Goal: Task Accomplishment & Management: Use online tool/utility

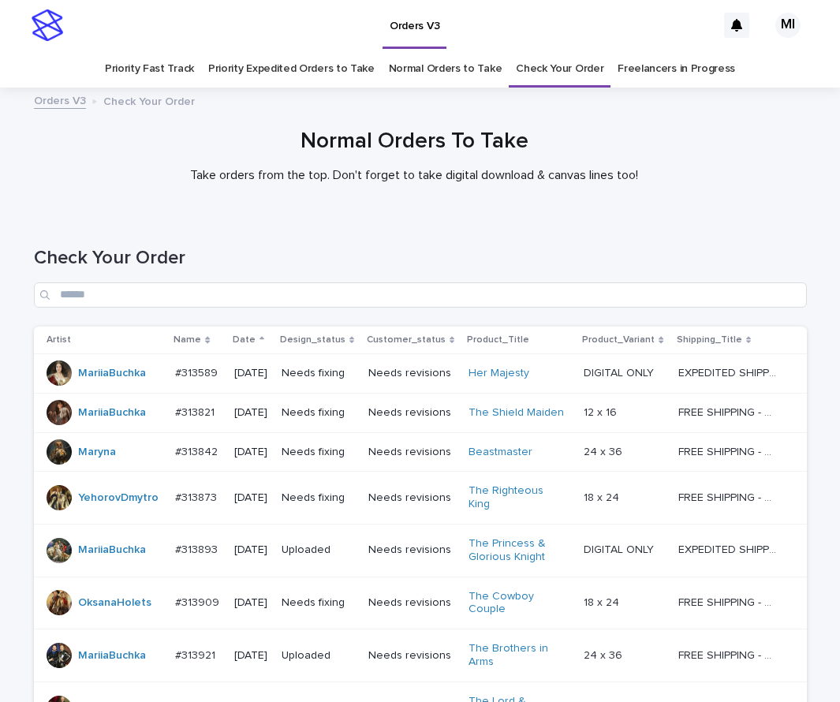
scroll to position [513, 0]
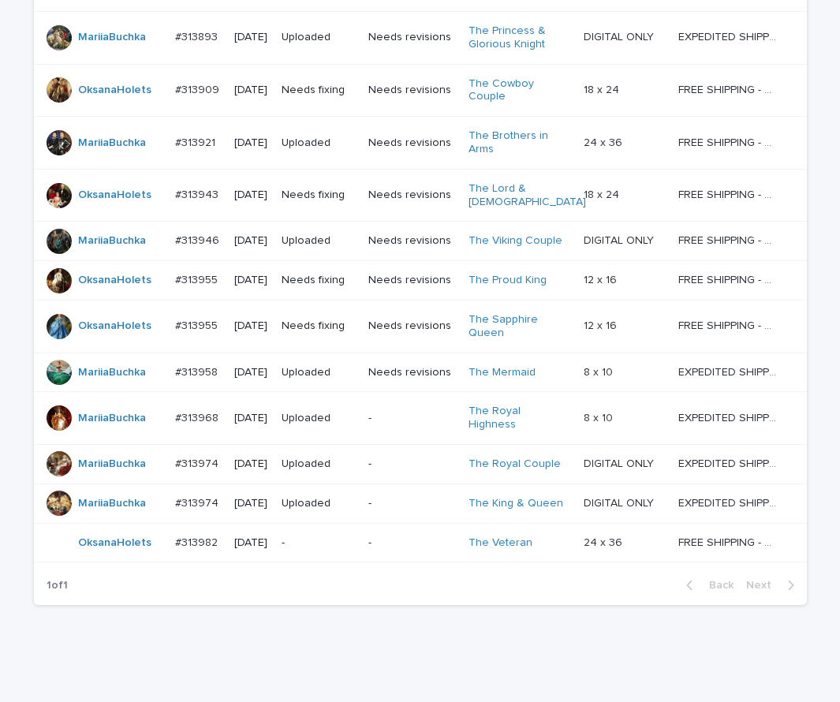
drag, startPoint x: 825, startPoint y: 338, endPoint x: 811, endPoint y: 151, distance: 187.5
click at [810, 126] on div "Loading... Saving… Loading... Saving… Check Your Order Artist Name Date Design_…" at bounding box center [420, 200] width 840 height 995
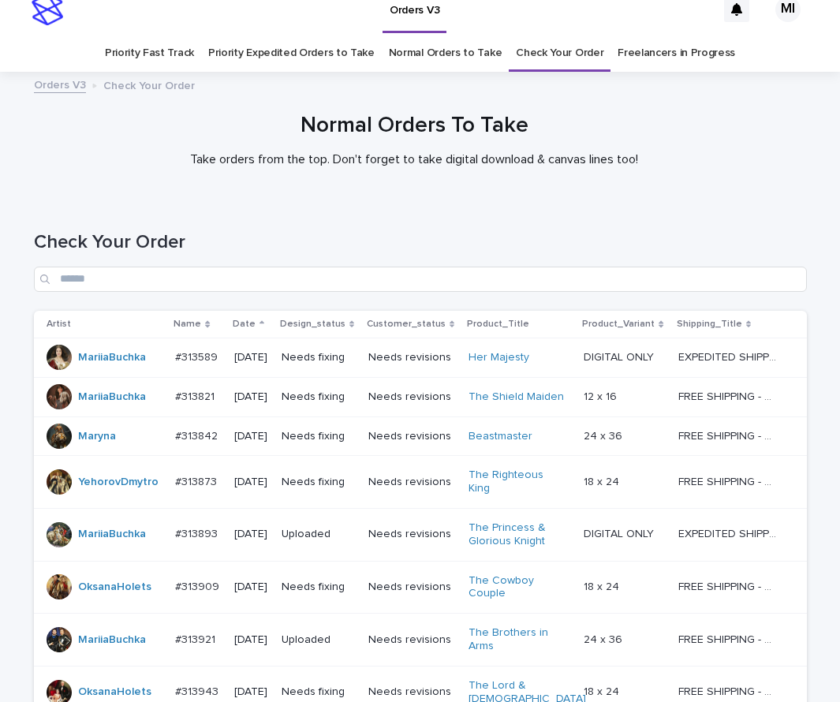
scroll to position [0, 0]
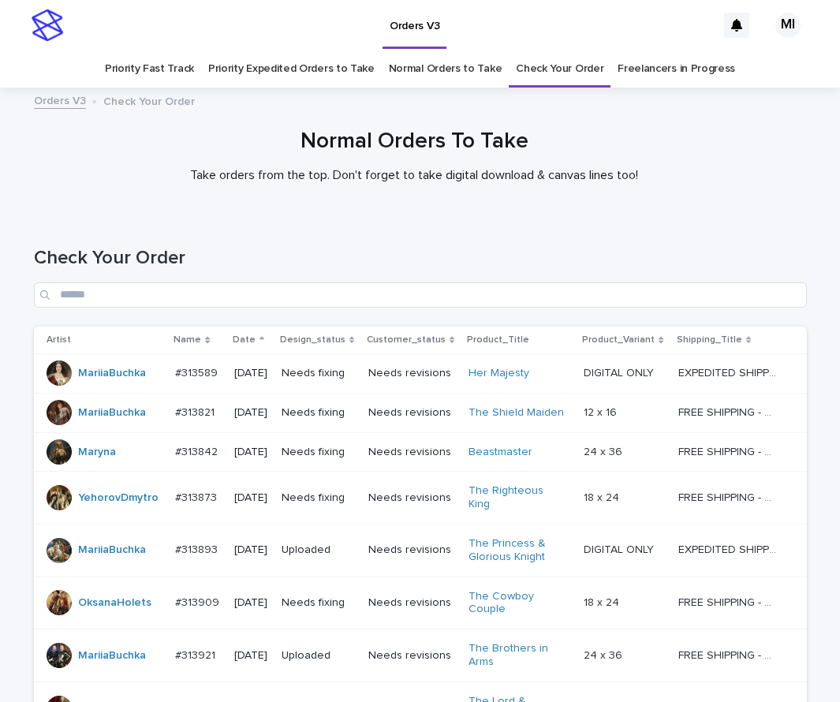
drag, startPoint x: 345, startPoint y: 243, endPoint x: 468, endPoint y: 201, distance: 130.0
click at [349, 242] on div "Check Your Order" at bounding box center [420, 270] width 773 height 111
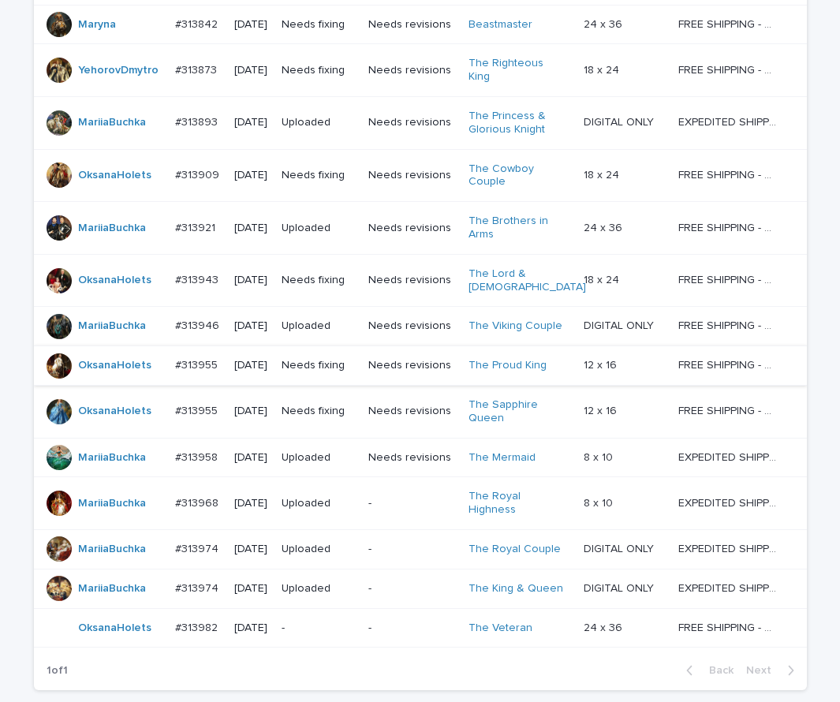
scroll to position [417, 0]
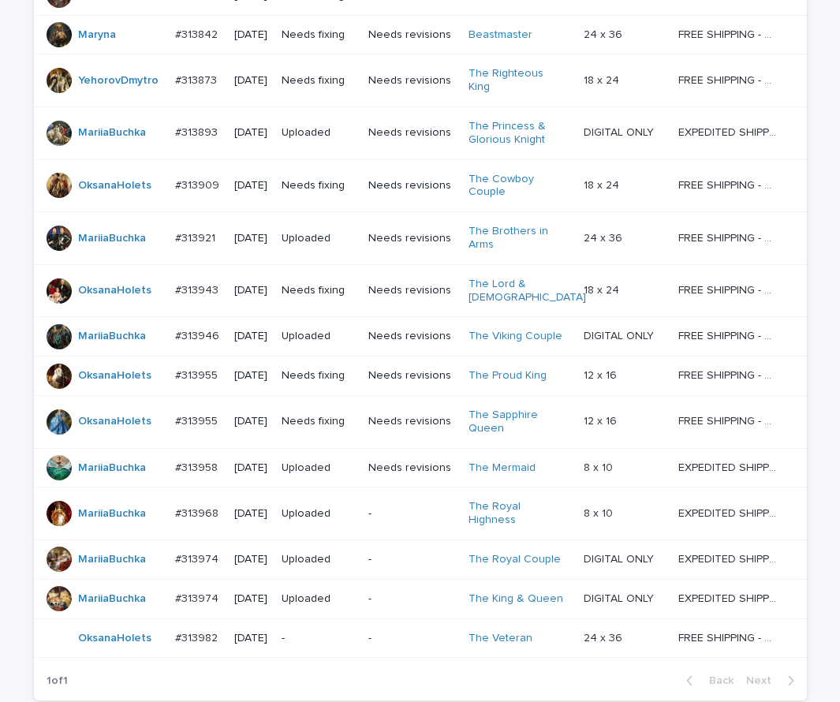
click at [426, 672] on div "Check Your Order Artist Name Date Design_status Customer_status Product_Title P…" at bounding box center [420, 256] width 773 height 916
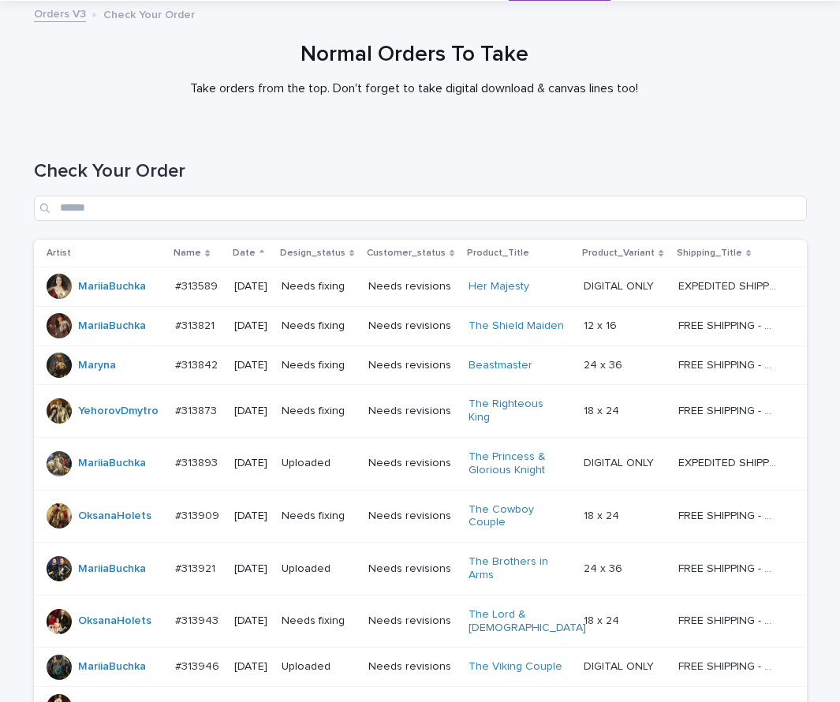
scroll to position [0, 0]
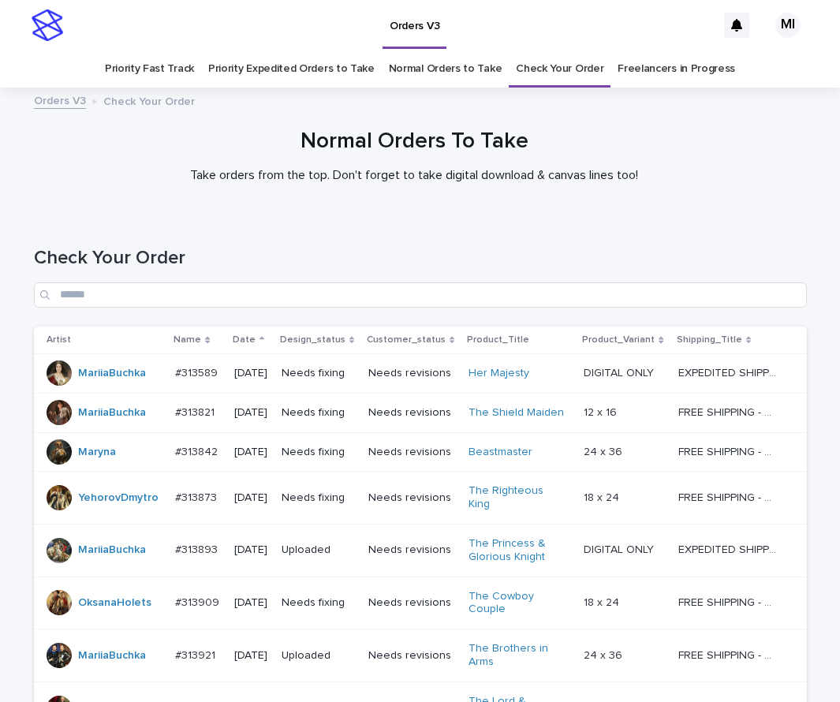
click at [304, 75] on link "Priority Expedited Orders to Take" at bounding box center [291, 68] width 166 height 37
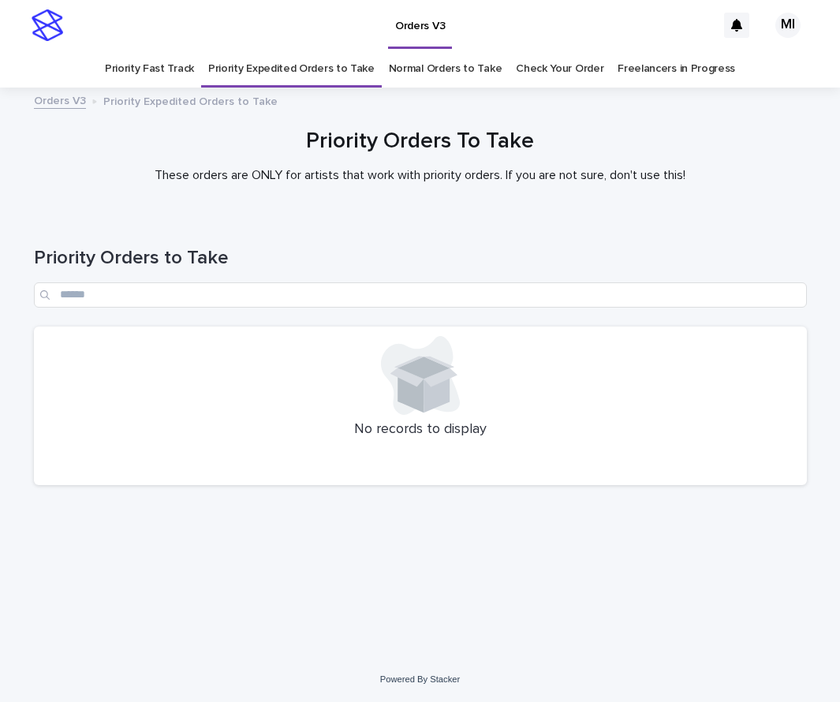
click at [183, 74] on link "Priority Fast Track" at bounding box center [149, 68] width 89 height 37
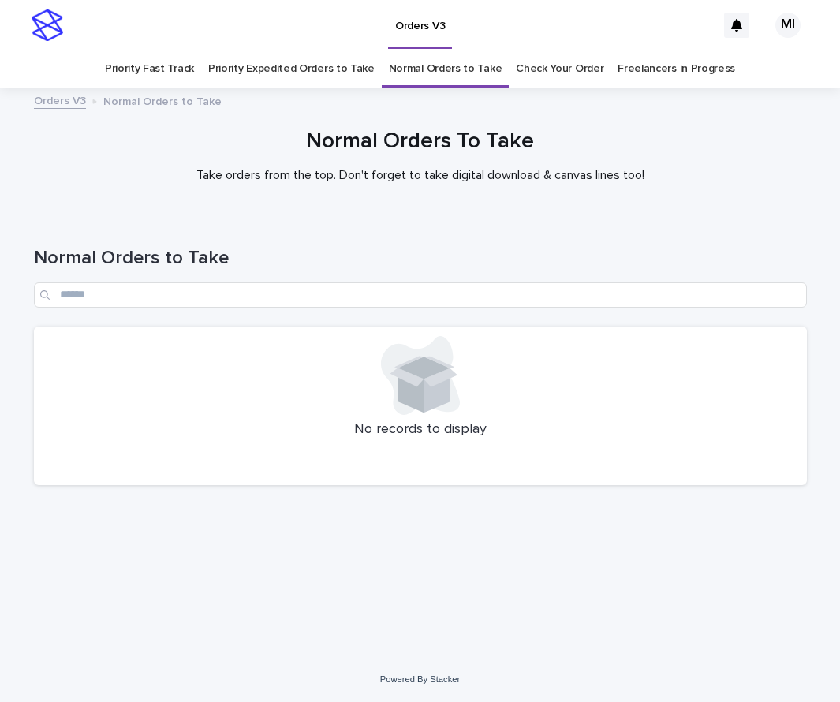
click at [295, 65] on link "Priority Expedited Orders to Take" at bounding box center [291, 68] width 166 height 37
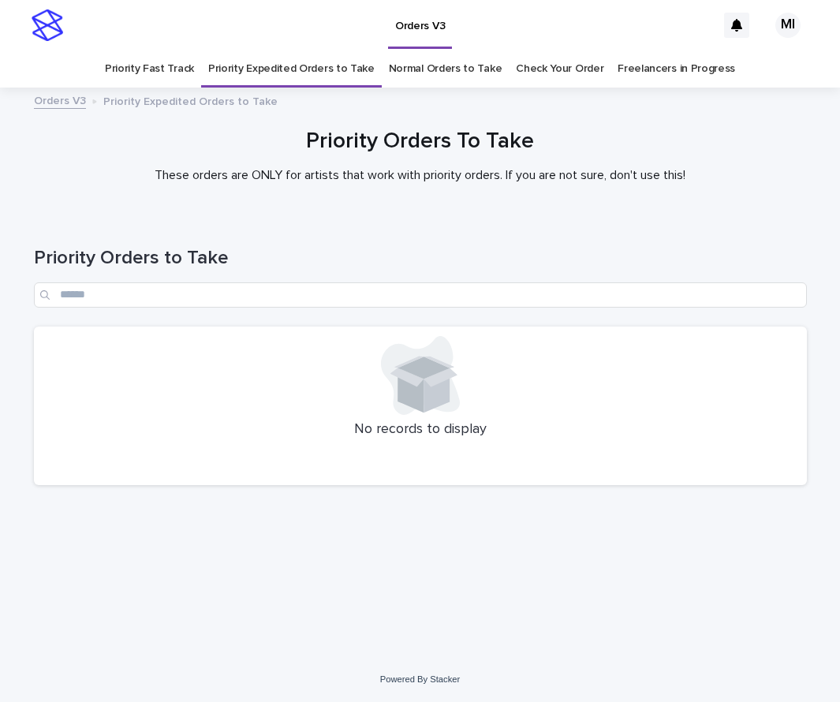
click at [128, 66] on link "Priority Fast Track" at bounding box center [149, 68] width 89 height 37
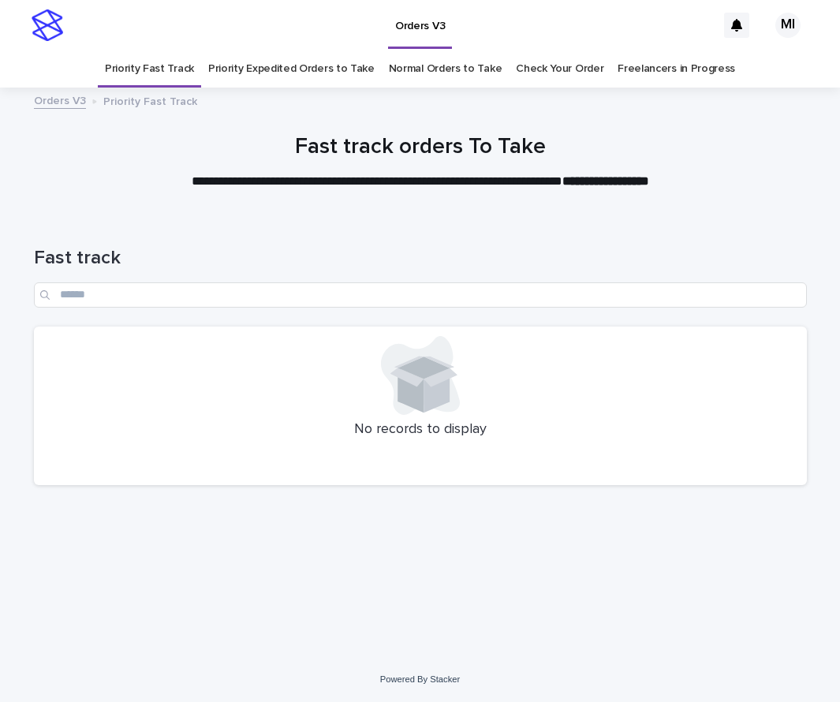
click at [337, 80] on link "Priority Expedited Orders to Take" at bounding box center [291, 68] width 166 height 37
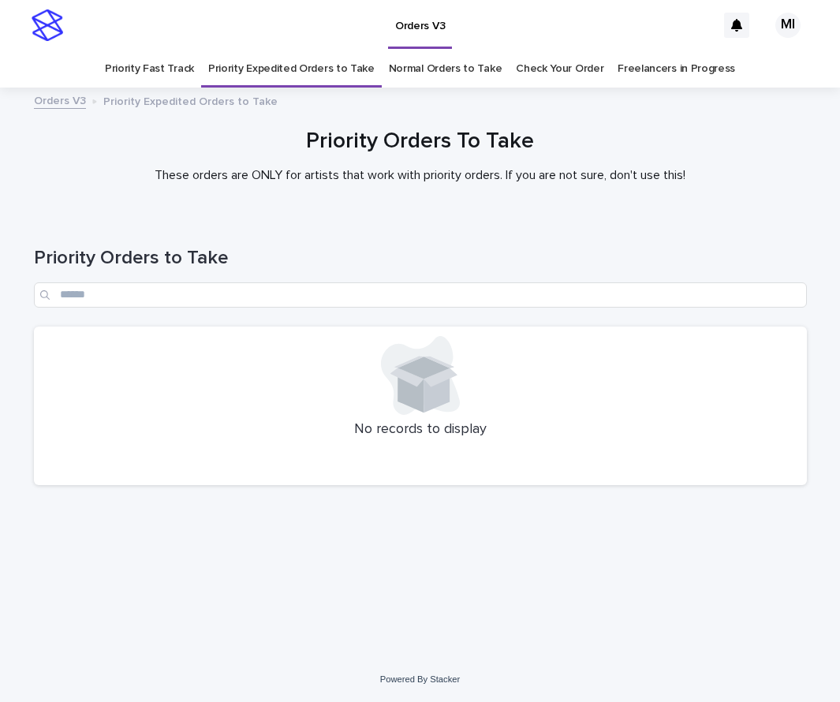
click at [433, 77] on link "Normal Orders to Take" at bounding box center [446, 68] width 114 height 37
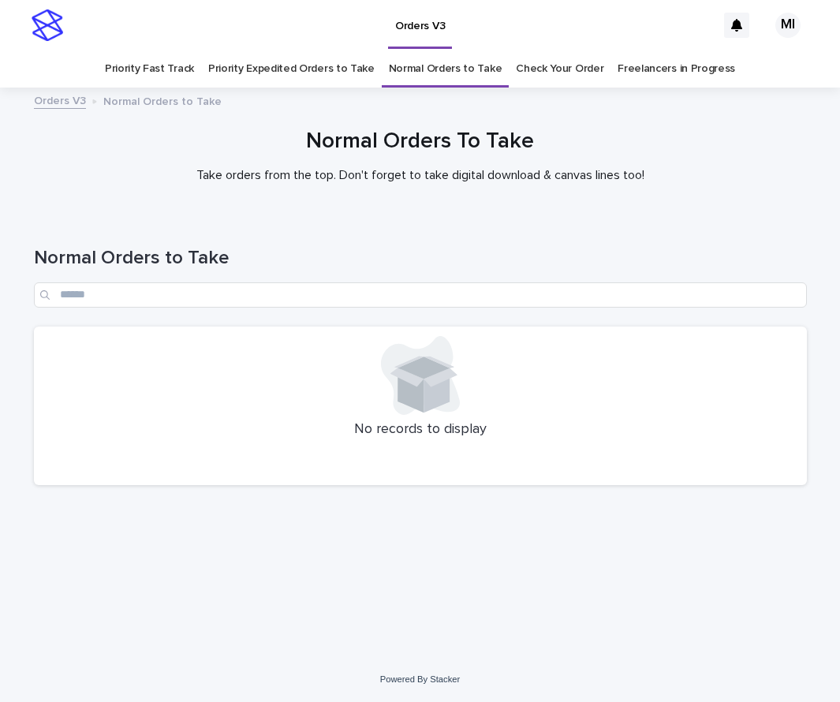
click at [785, 158] on div "Normal Orders To Take Take orders from the top. Don't forget to take digital do…" at bounding box center [420, 156] width 789 height 54
